Goal: Information Seeking & Learning: Learn about a topic

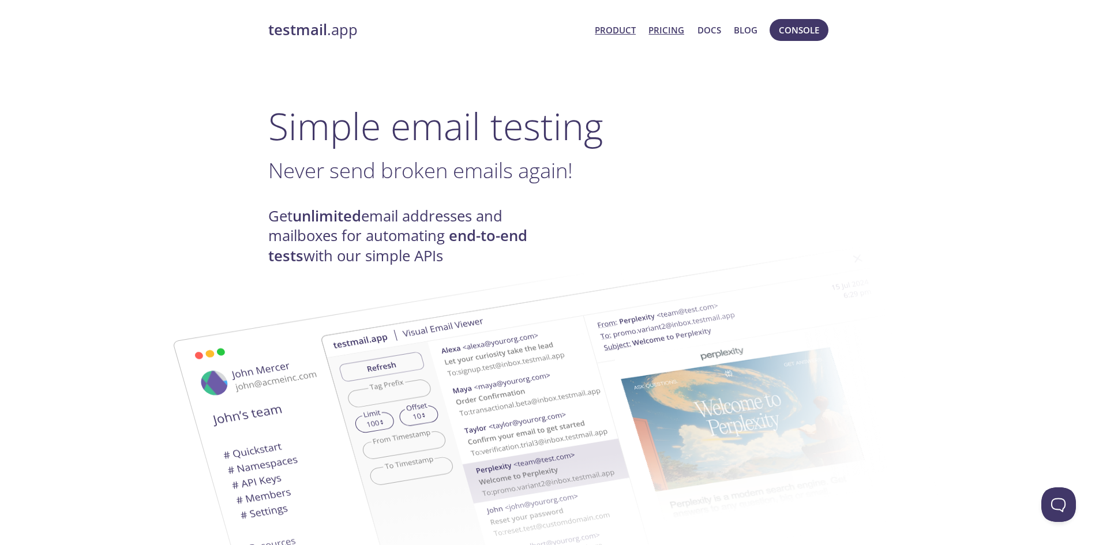
click at [674, 29] on link "Pricing" at bounding box center [666, 30] width 36 height 15
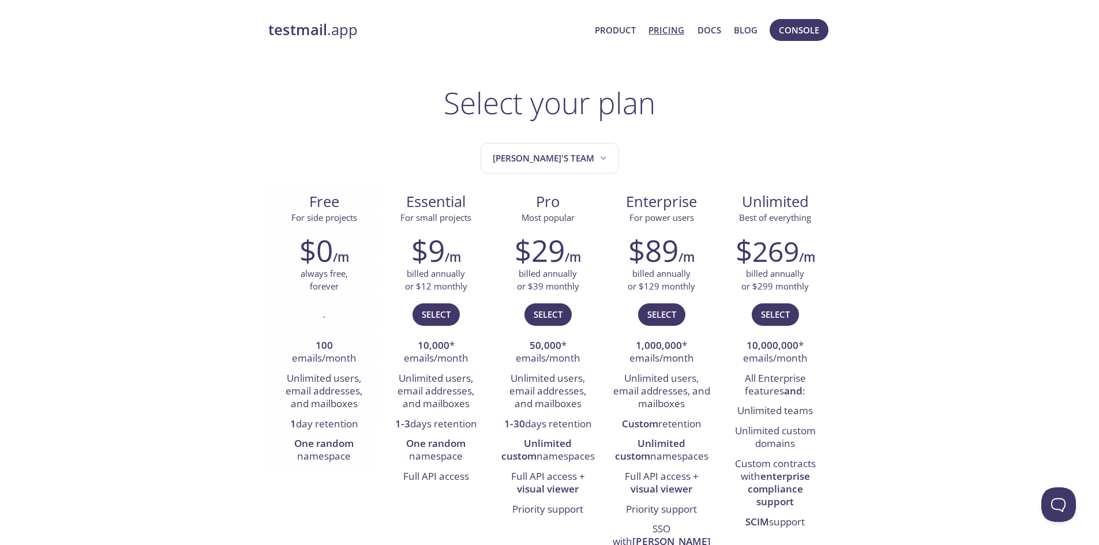
click at [331, 276] on p "always free, forever" at bounding box center [324, 280] width 47 height 25
click at [325, 295] on div "$0 /m always free, forever . 100 emails/month Unlimited users, email addresses,…" at bounding box center [324, 350] width 112 height 249
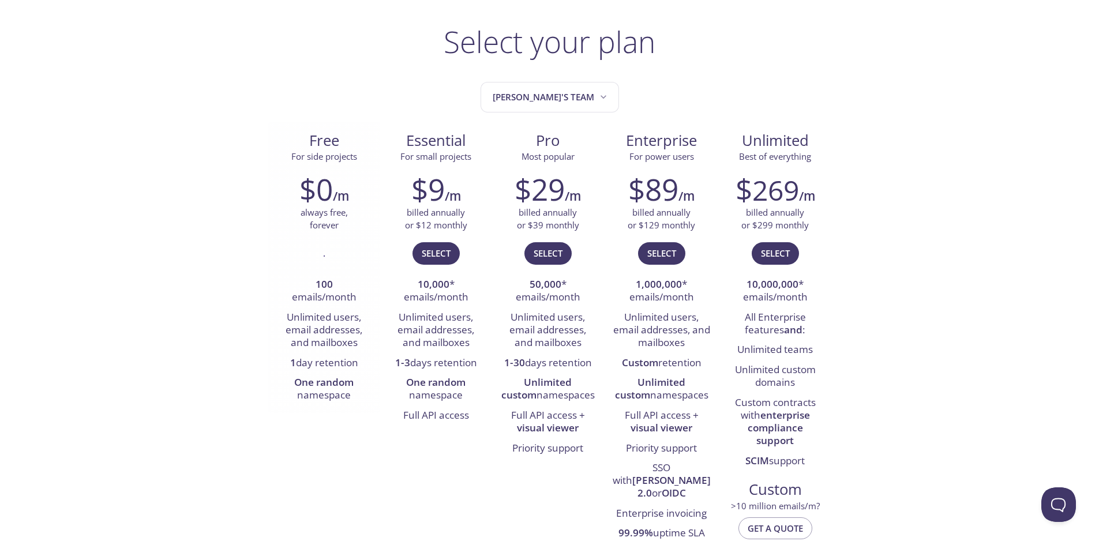
scroll to position [62, 0]
click at [323, 279] on strong "100" at bounding box center [324, 282] width 17 height 13
click at [318, 297] on li "100 emails/month" at bounding box center [324, 290] width 95 height 33
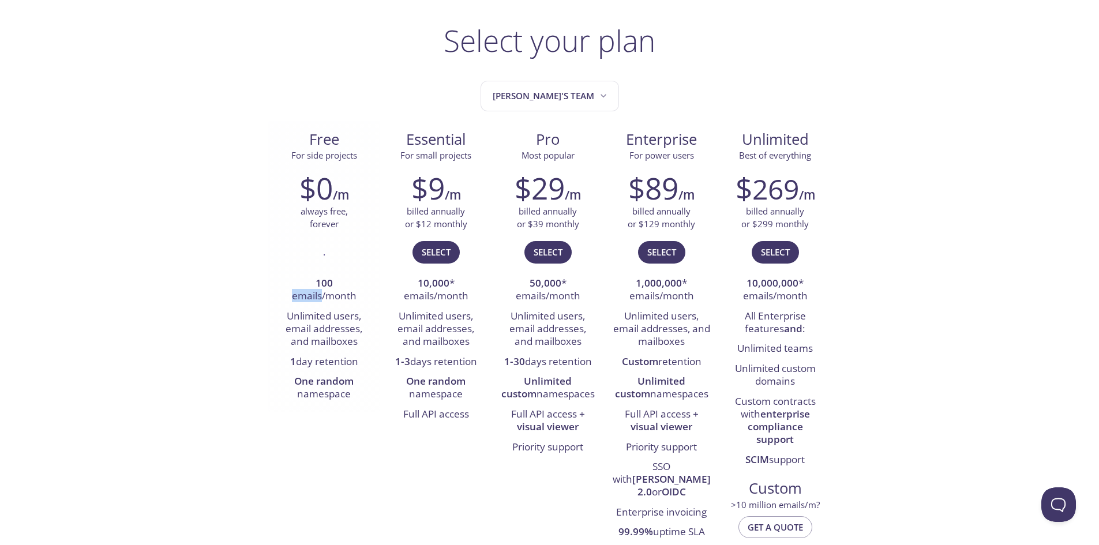
click at [318, 297] on li "100 emails/month" at bounding box center [324, 290] width 95 height 33
click at [320, 314] on li "Unlimited users, email addresses, and mailboxes" at bounding box center [324, 330] width 95 height 46
click at [329, 346] on li "Unlimited users, email addresses, and mailboxes" at bounding box center [324, 330] width 95 height 46
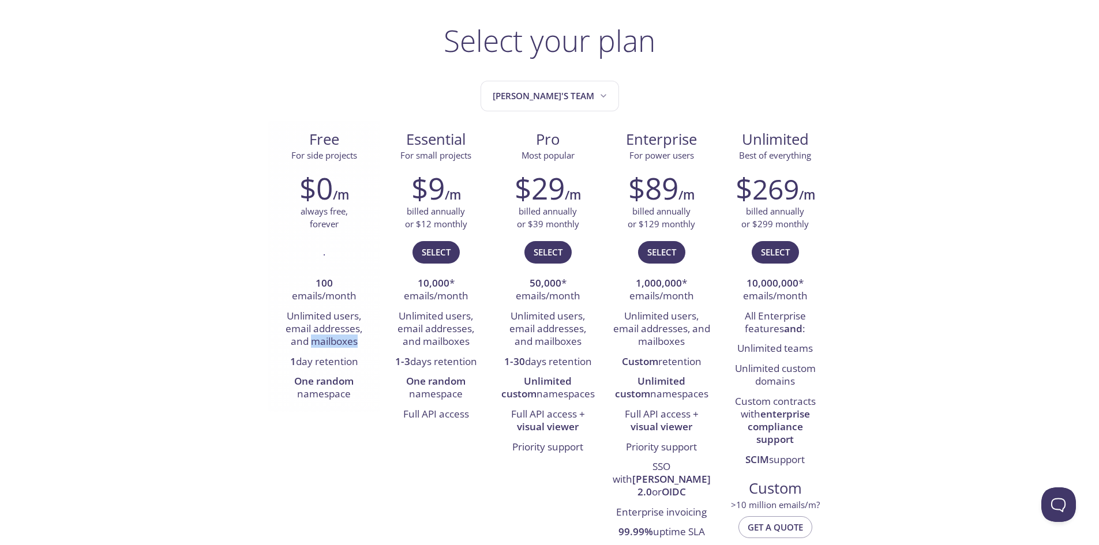
click at [329, 346] on li "Unlimited users, email addresses, and mailboxes" at bounding box center [324, 330] width 95 height 46
click at [275, 365] on div "$0 /m always free, forever . 100 emails/month Unlimited users, email addresses,…" at bounding box center [324, 287] width 112 height 249
click at [331, 365] on li "1 day retention" at bounding box center [324, 363] width 95 height 20
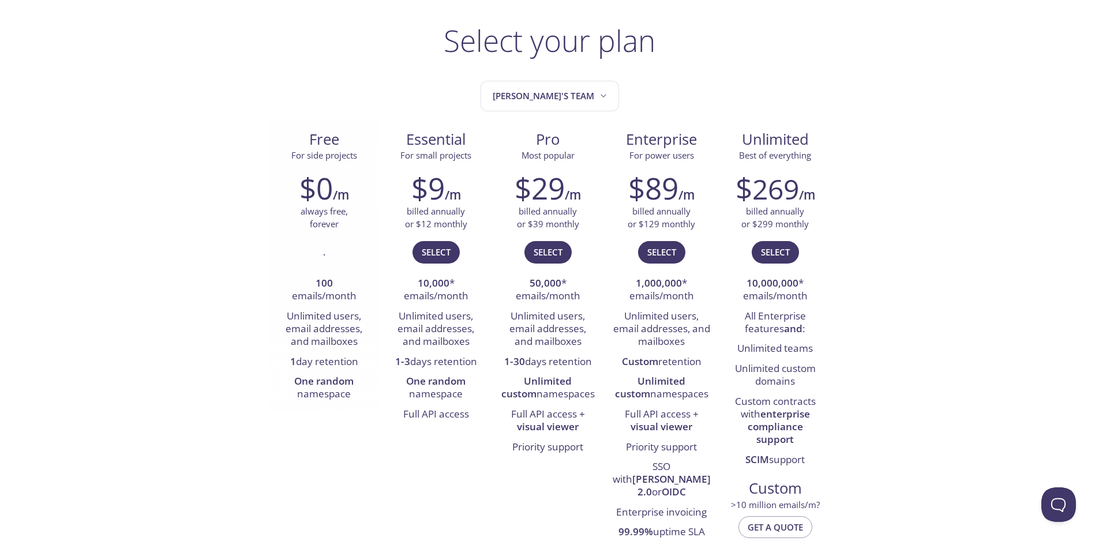
click at [324, 378] on strong "One random" at bounding box center [323, 380] width 59 height 13
click at [319, 392] on li "One random namespace" at bounding box center [324, 388] width 95 height 33
click at [420, 418] on li "Full API access" at bounding box center [436, 415] width 95 height 20
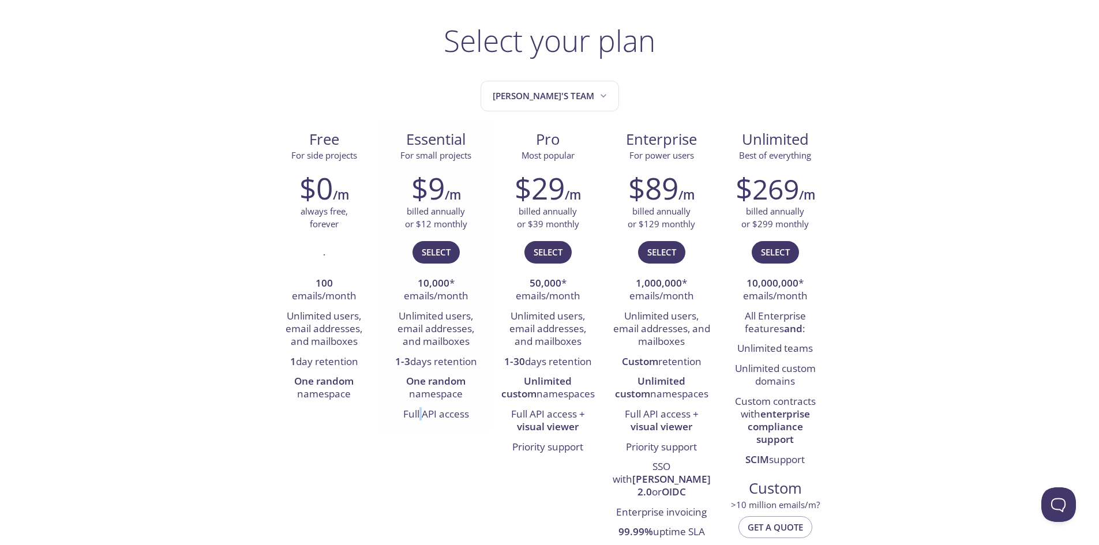
click at [420, 418] on li "Full API access" at bounding box center [436, 415] width 95 height 20
click at [452, 419] on li "Full API access" at bounding box center [436, 415] width 95 height 20
drag, startPoint x: 287, startPoint y: 359, endPoint x: 359, endPoint y: 363, distance: 72.2
click at [359, 363] on li "1 day retention" at bounding box center [324, 363] width 95 height 20
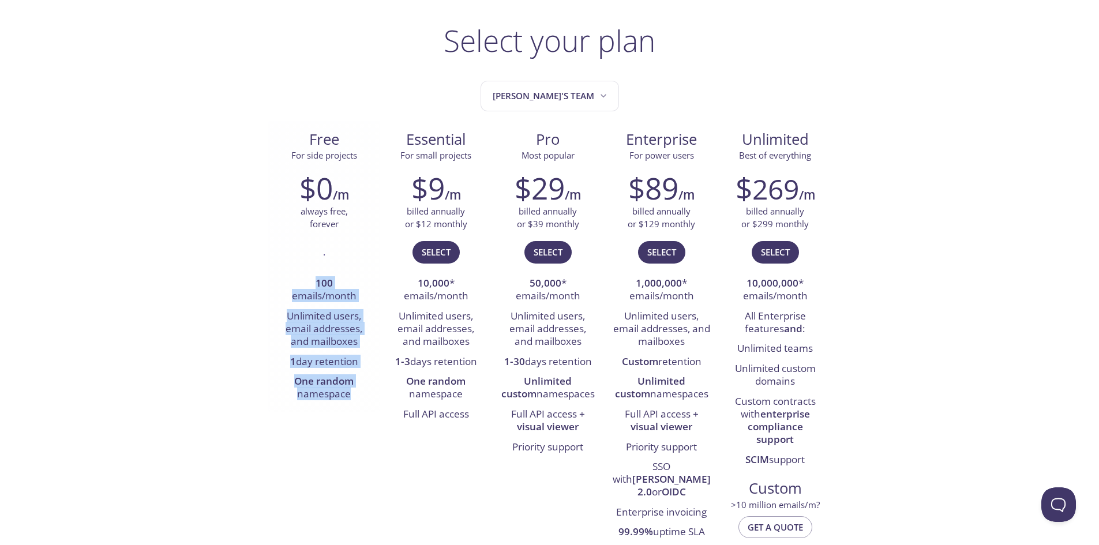
drag, startPoint x: 311, startPoint y: 284, endPoint x: 358, endPoint y: 399, distance: 124.0
click at [358, 399] on ul "100 emails/month Unlimited users, email addresses, and mailboxes 1 day retentio…" at bounding box center [324, 339] width 95 height 131
click at [358, 399] on li "One random namespace" at bounding box center [324, 388] width 95 height 33
drag, startPoint x: 286, startPoint y: 360, endPoint x: 360, endPoint y: 359, distance: 73.9
click at [360, 359] on li "1 day retention" at bounding box center [324, 363] width 95 height 20
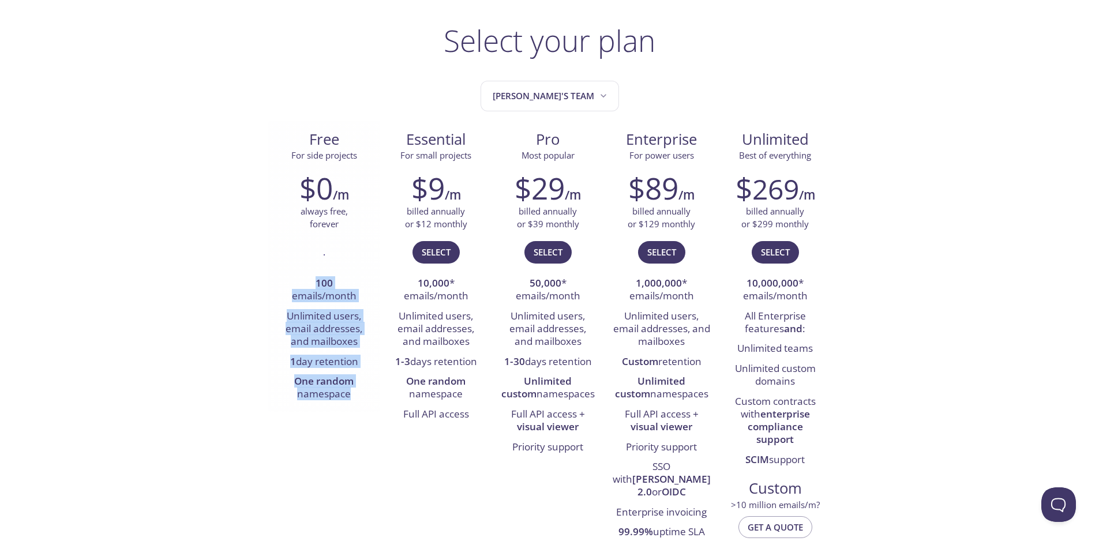
click at [360, 359] on li "1 day retention" at bounding box center [324, 363] width 95 height 20
